Goal: Task Accomplishment & Management: Manage account settings

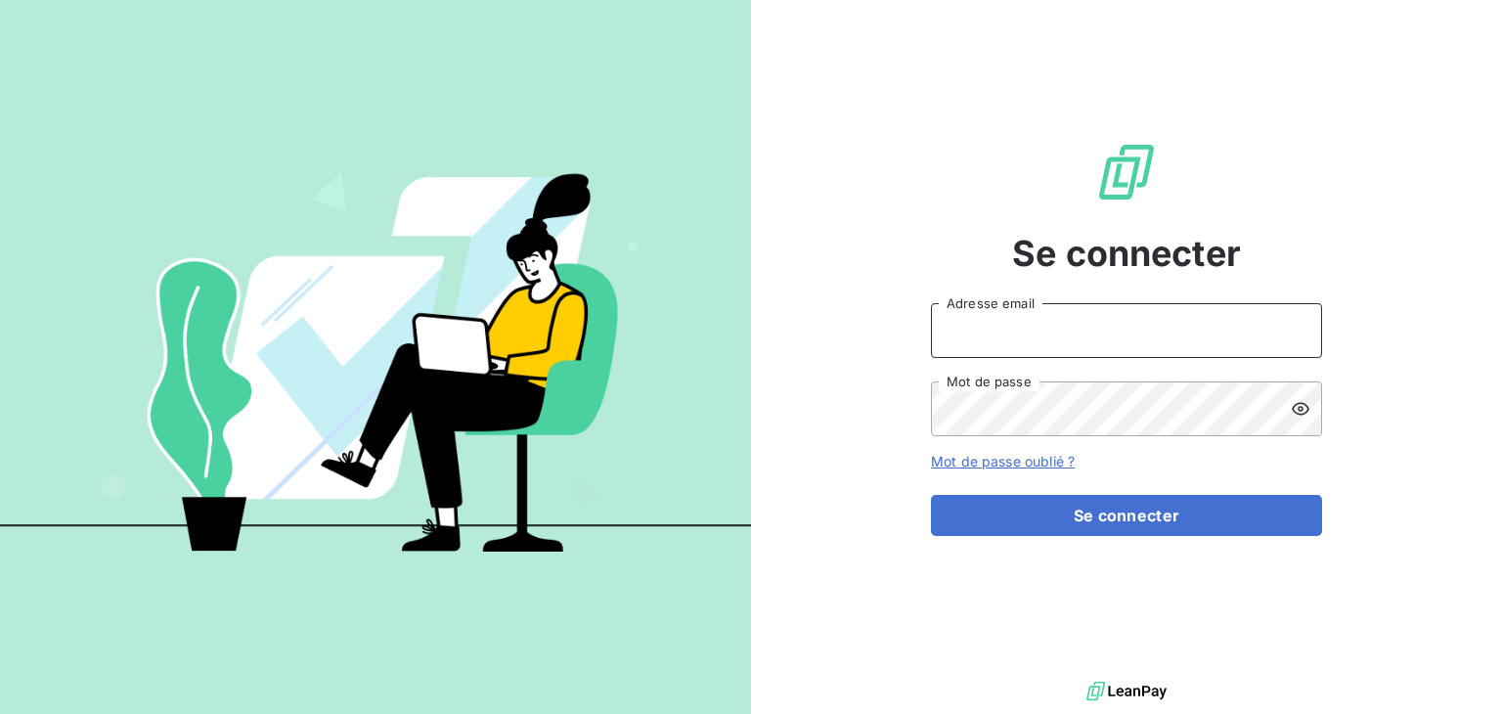
click at [1019, 334] on input "Adresse email" at bounding box center [1126, 330] width 391 height 55
type input "[EMAIL_ADDRESS][DOMAIN_NAME]"
click at [931, 495] on button "Se connecter" at bounding box center [1126, 515] width 391 height 41
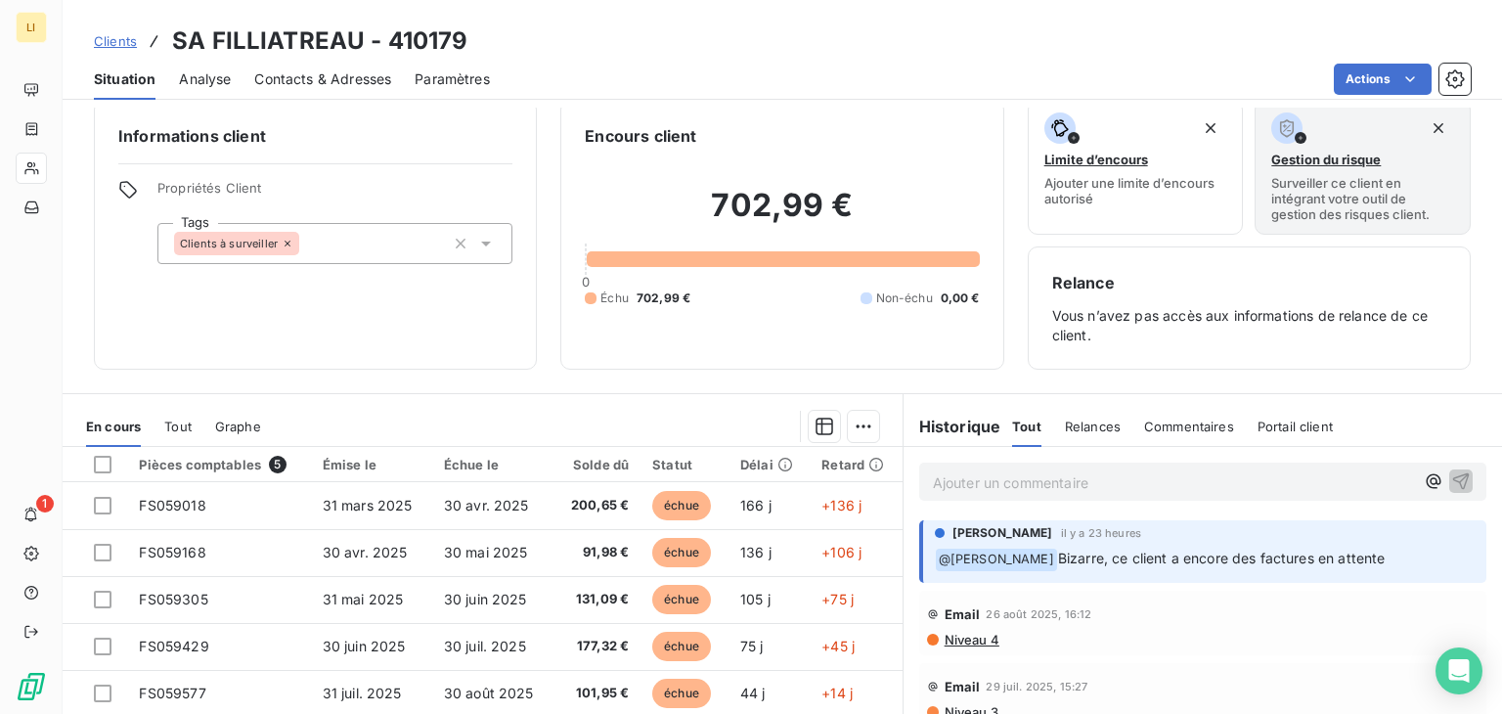
scroll to position [120, 0]
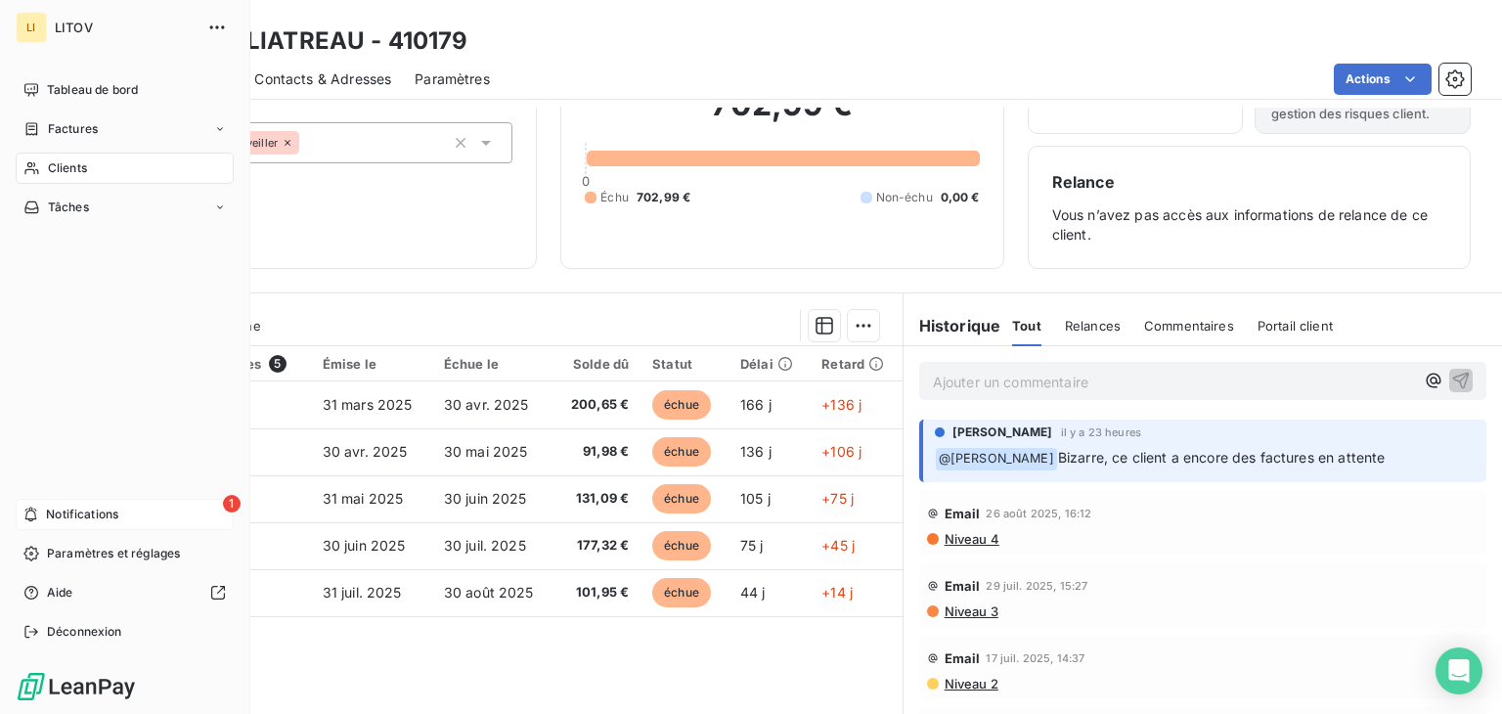
click at [94, 507] on span "Notifications" at bounding box center [82, 515] width 72 height 18
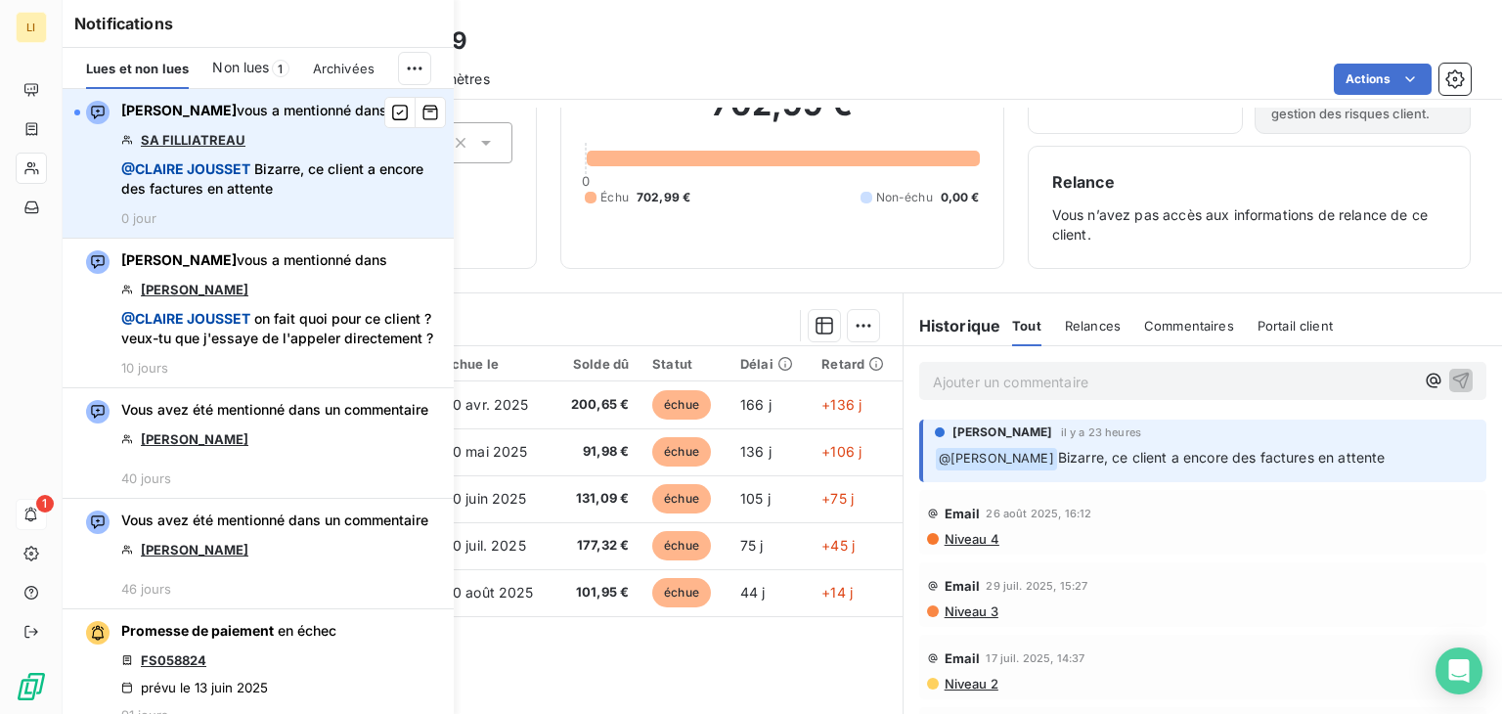
click at [226, 148] on link "SA FILLIATREAU" at bounding box center [193, 140] width 105 height 16
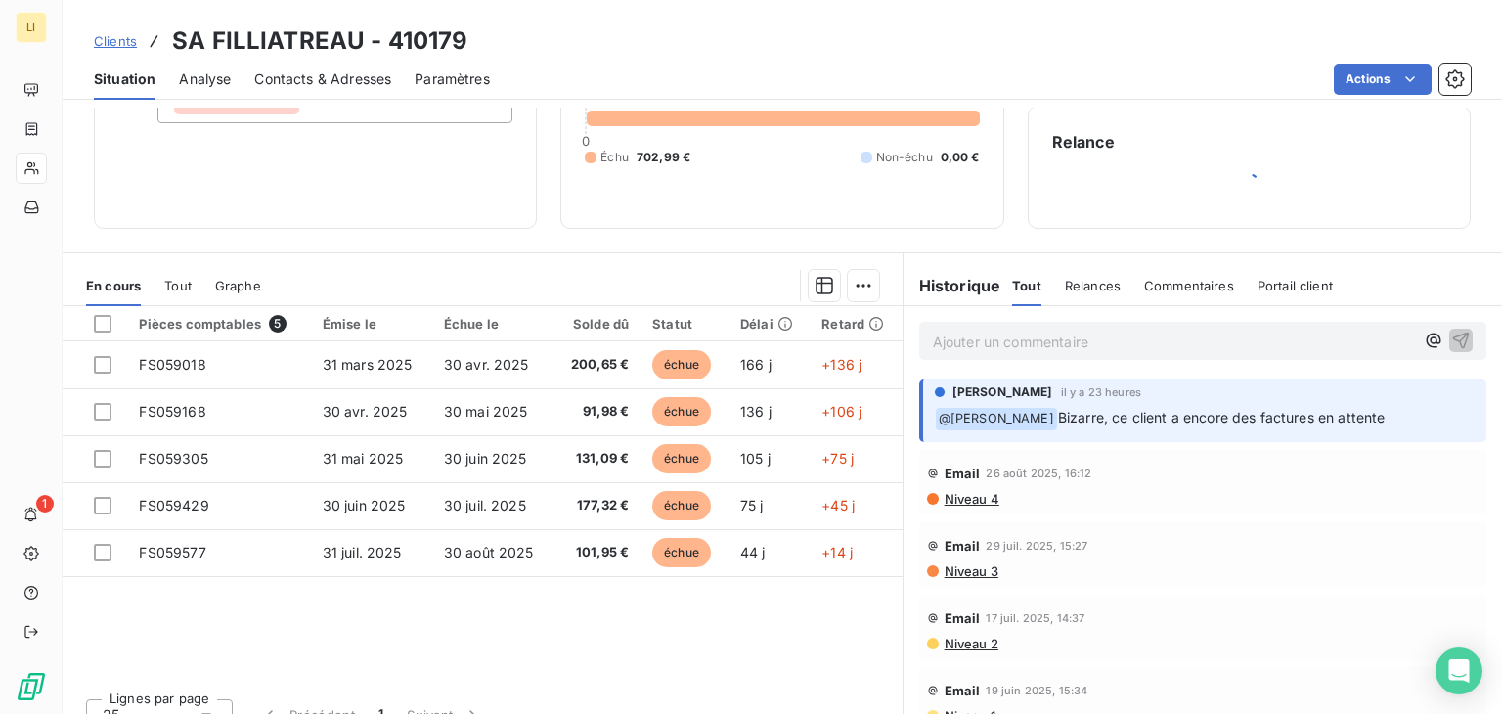
scroll to position [164, 0]
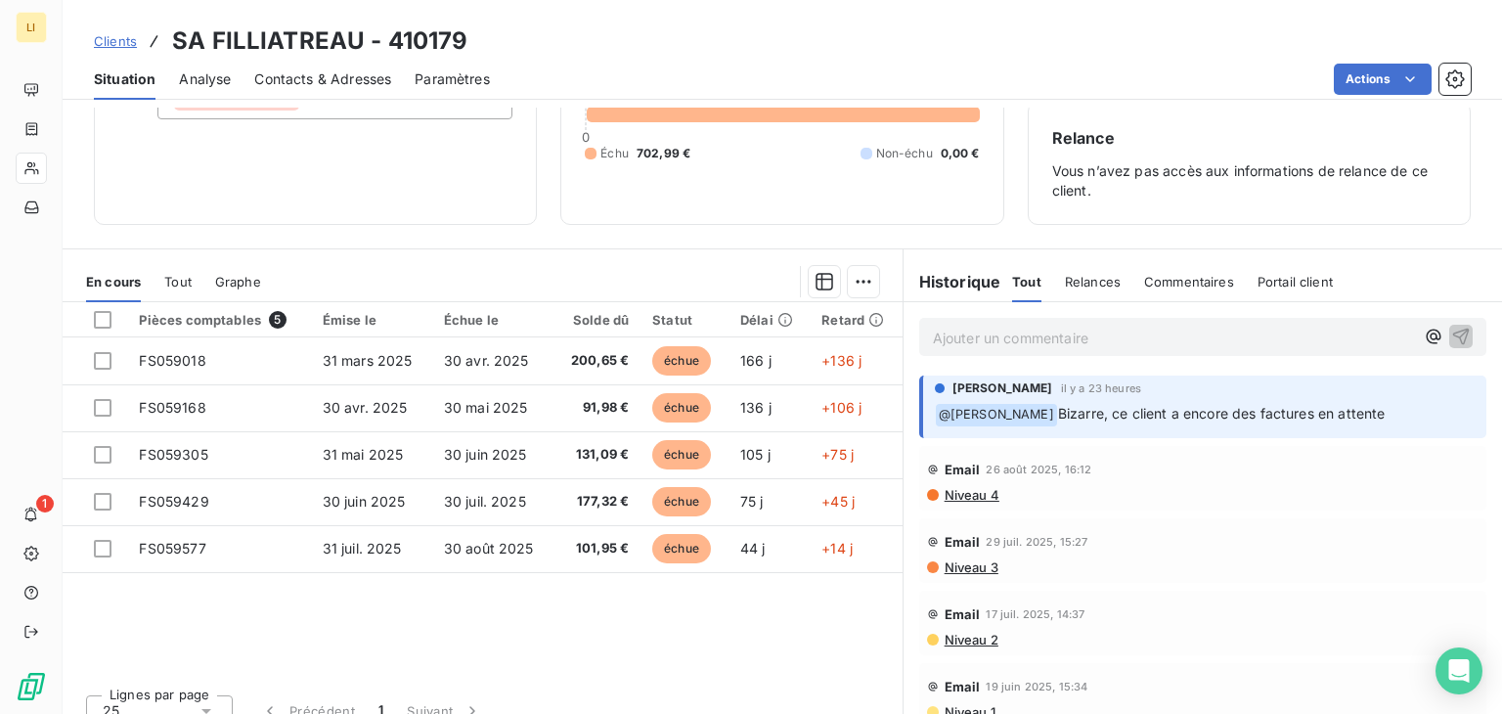
click at [1018, 341] on p "Ajouter un commentaire ﻿" at bounding box center [1173, 338] width 481 height 24
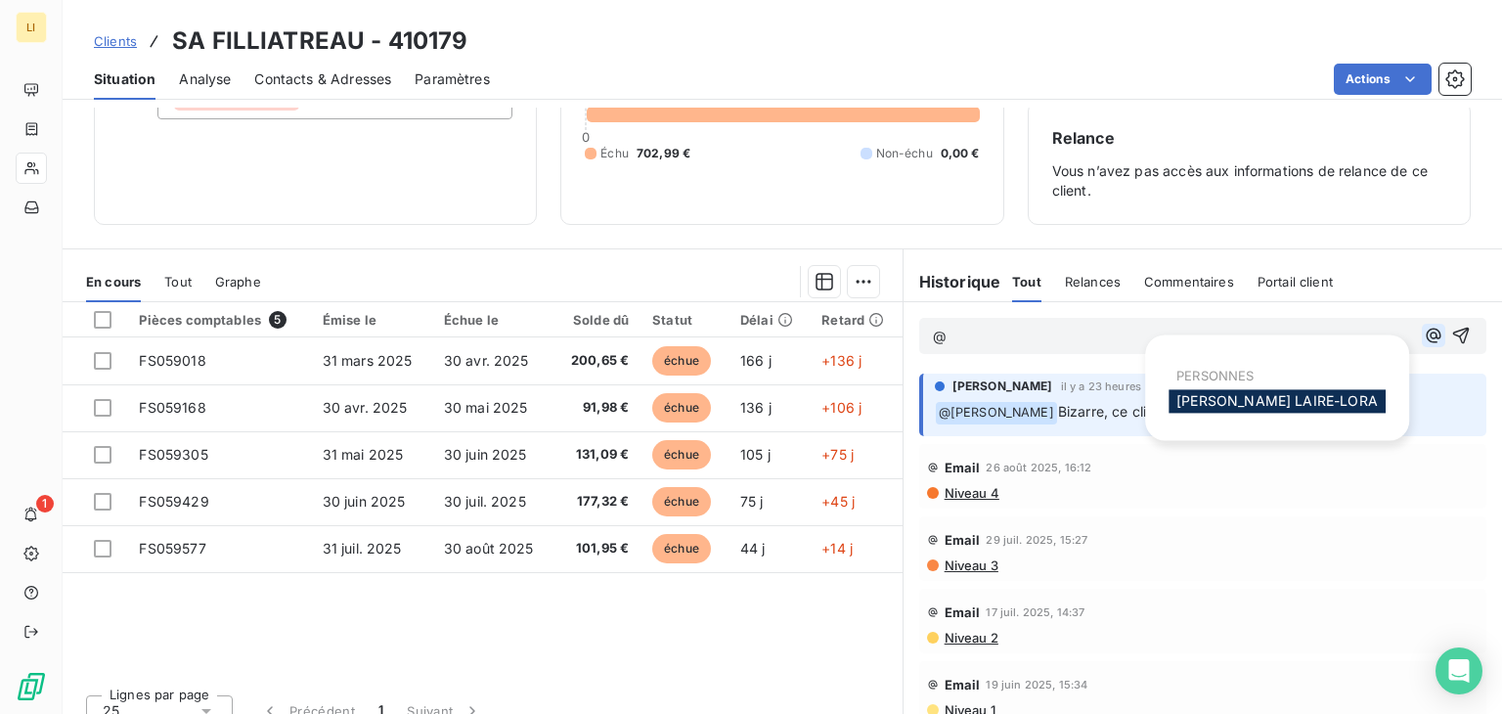
click at [1424, 333] on icon "button" at bounding box center [1434, 336] width 20 height 20
click at [1322, 400] on span "[PERSON_NAME]" at bounding box center [1276, 400] width 201 height 17
click at [1424, 330] on icon "button" at bounding box center [1434, 336] width 20 height 20
click at [1261, 403] on span "[PERSON_NAME]" at bounding box center [1276, 400] width 201 height 17
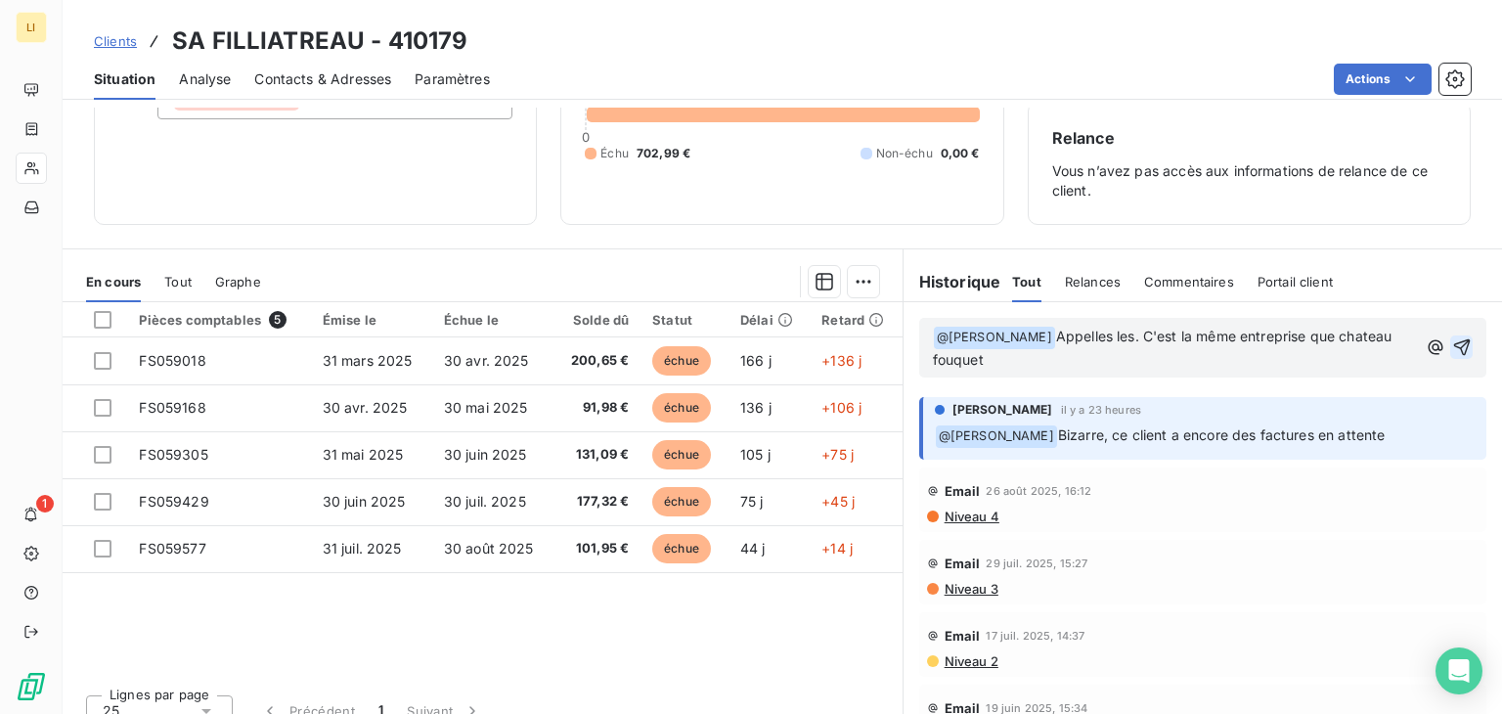
click at [1450, 335] on button "button" at bounding box center [1461, 346] width 22 height 23
